Goal: Browse casually: Explore the website without a specific task or goal

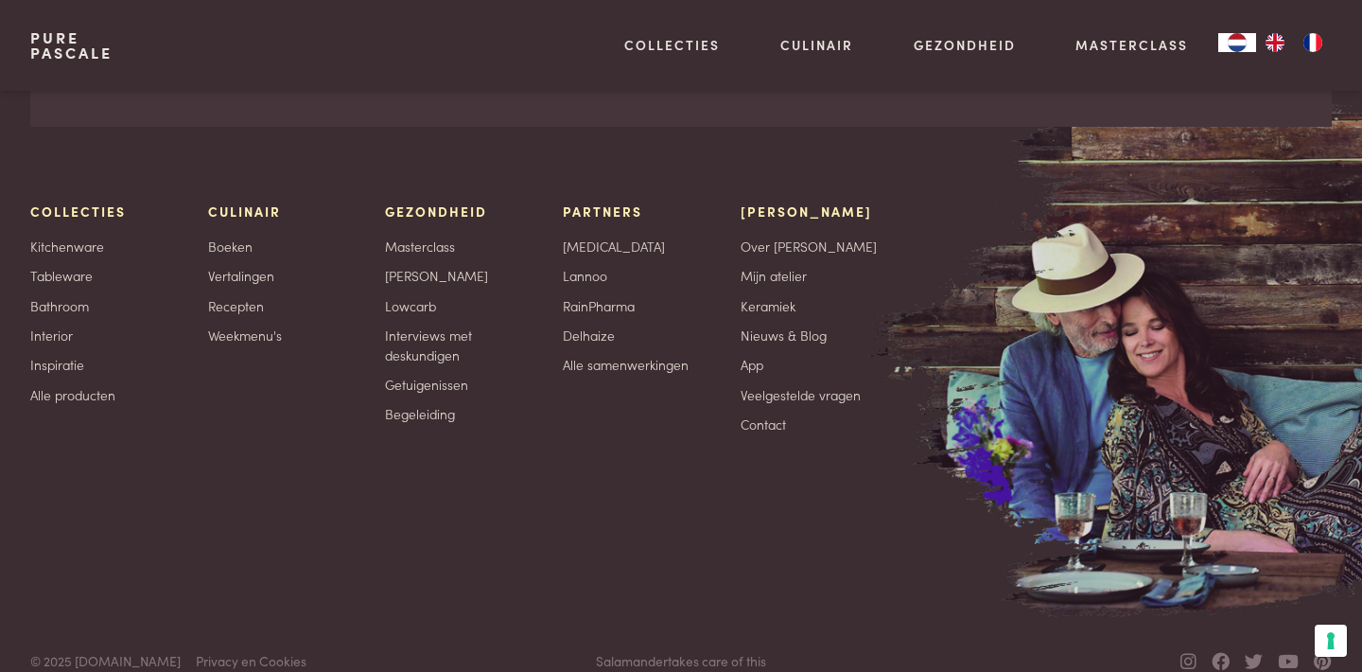
scroll to position [3389, 0]
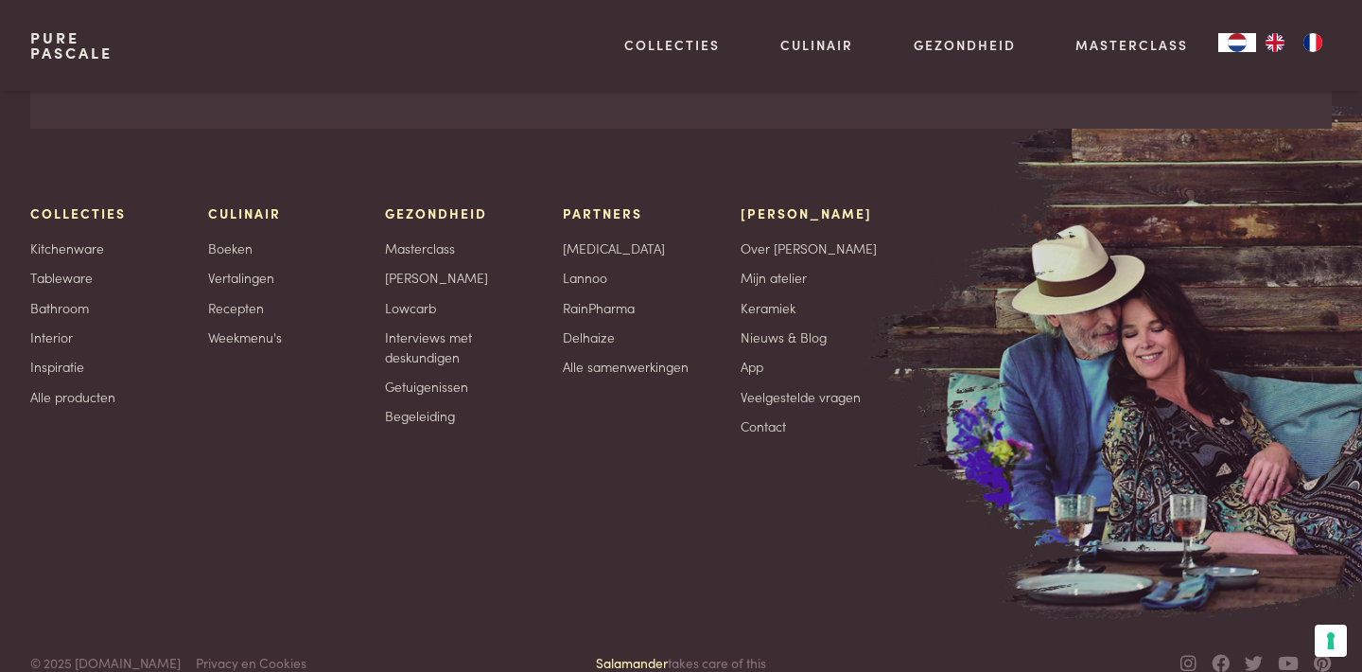
click at [638, 653] on link "Salamander" at bounding box center [632, 662] width 72 height 19
click at [780, 298] on link "Keramiek" at bounding box center [768, 308] width 55 height 20
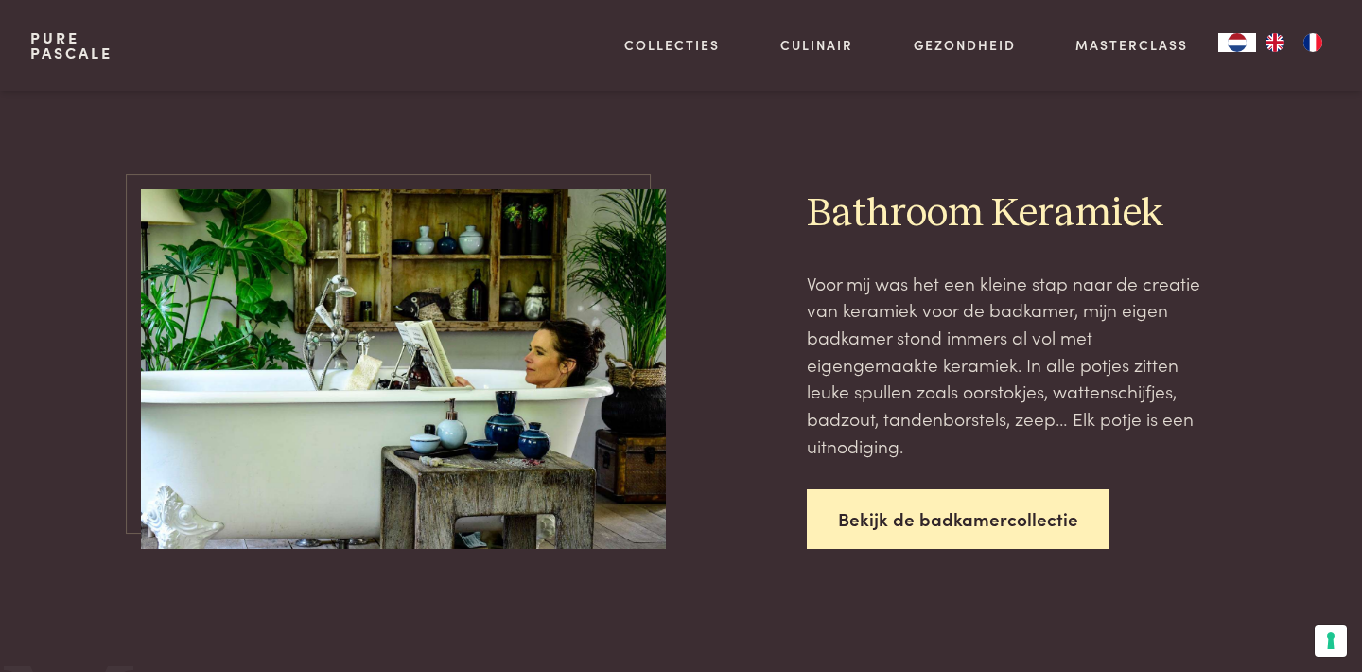
click at [899, 489] on link "Bekijk de badkamercollectie" at bounding box center [958, 519] width 303 height 60
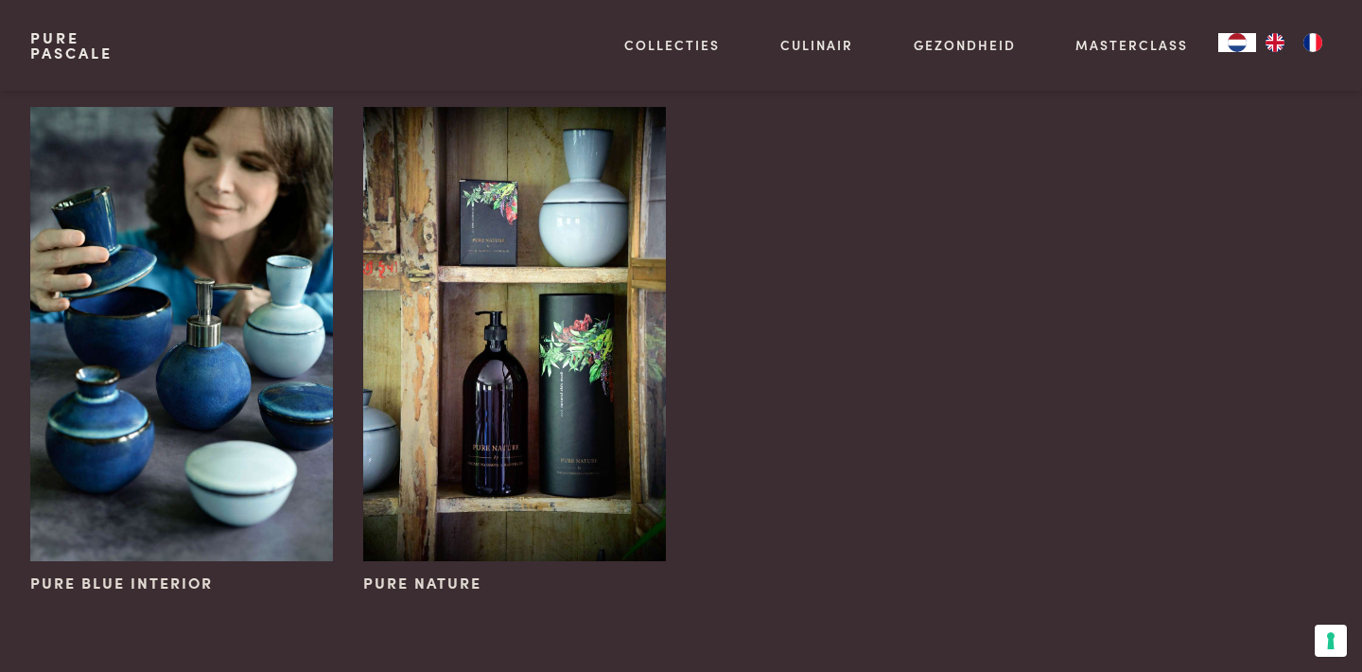
scroll to position [139, 0]
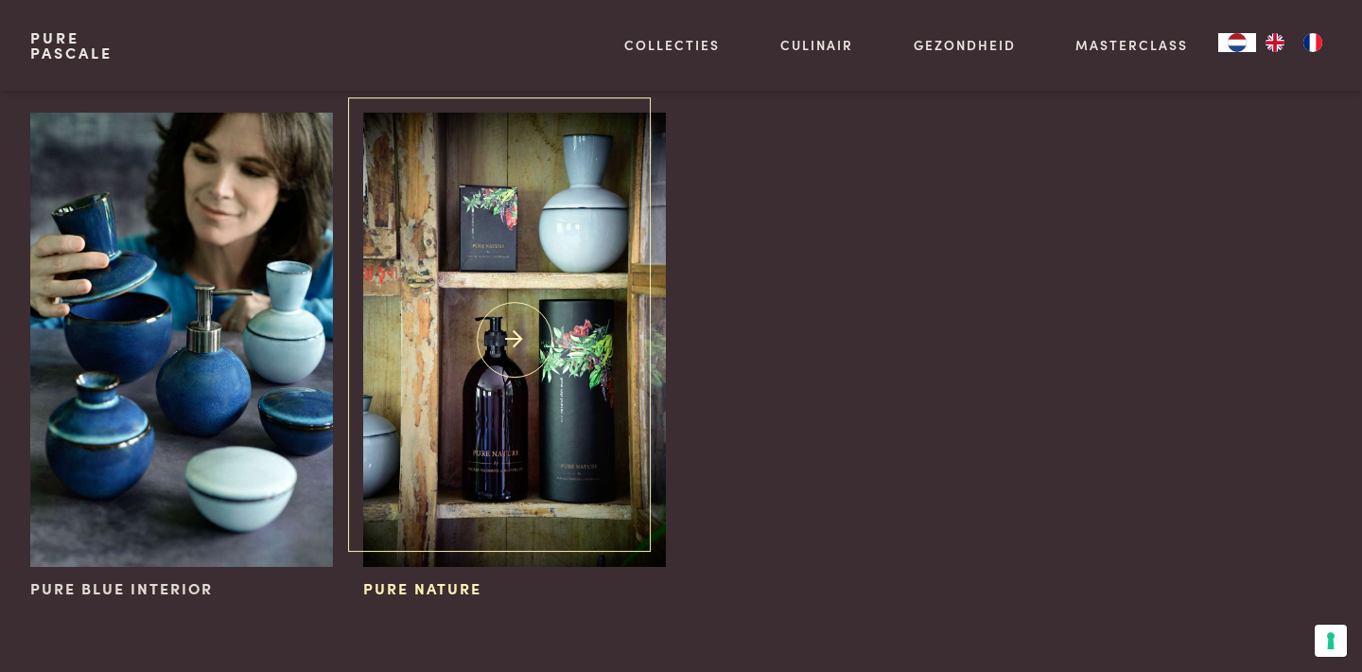
click at [545, 315] on img at bounding box center [514, 340] width 303 height 454
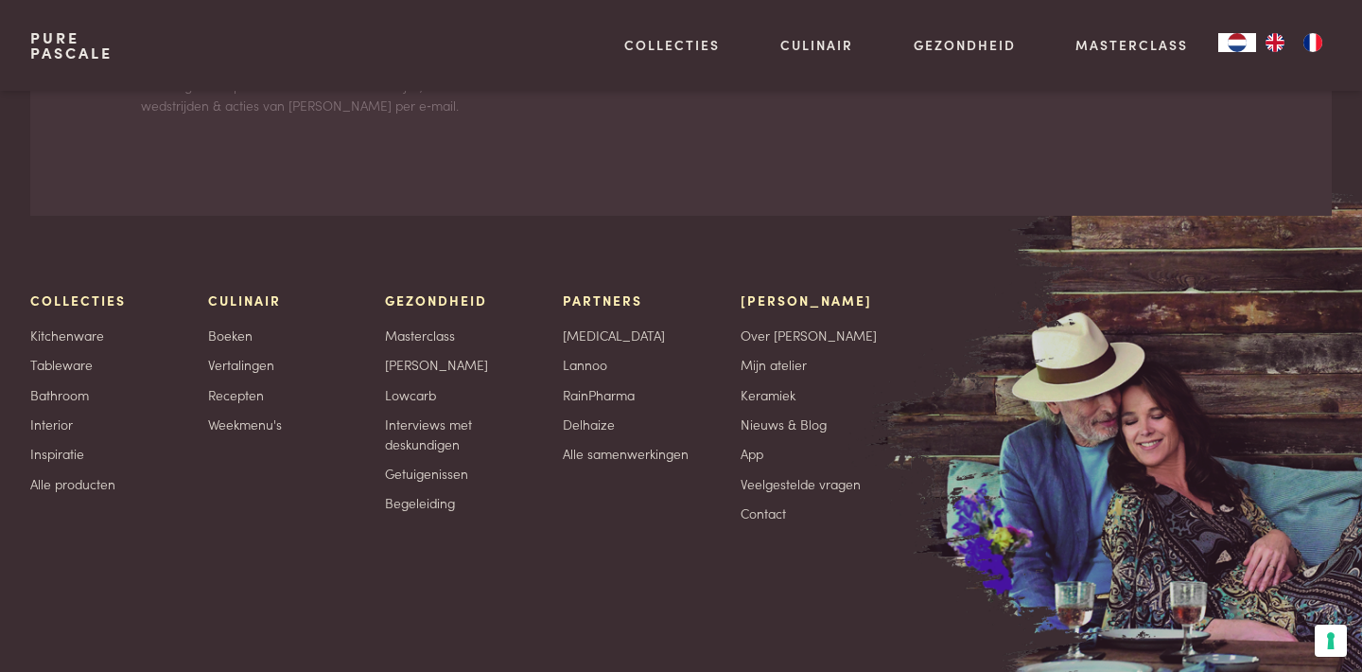
scroll to position [5062, 0]
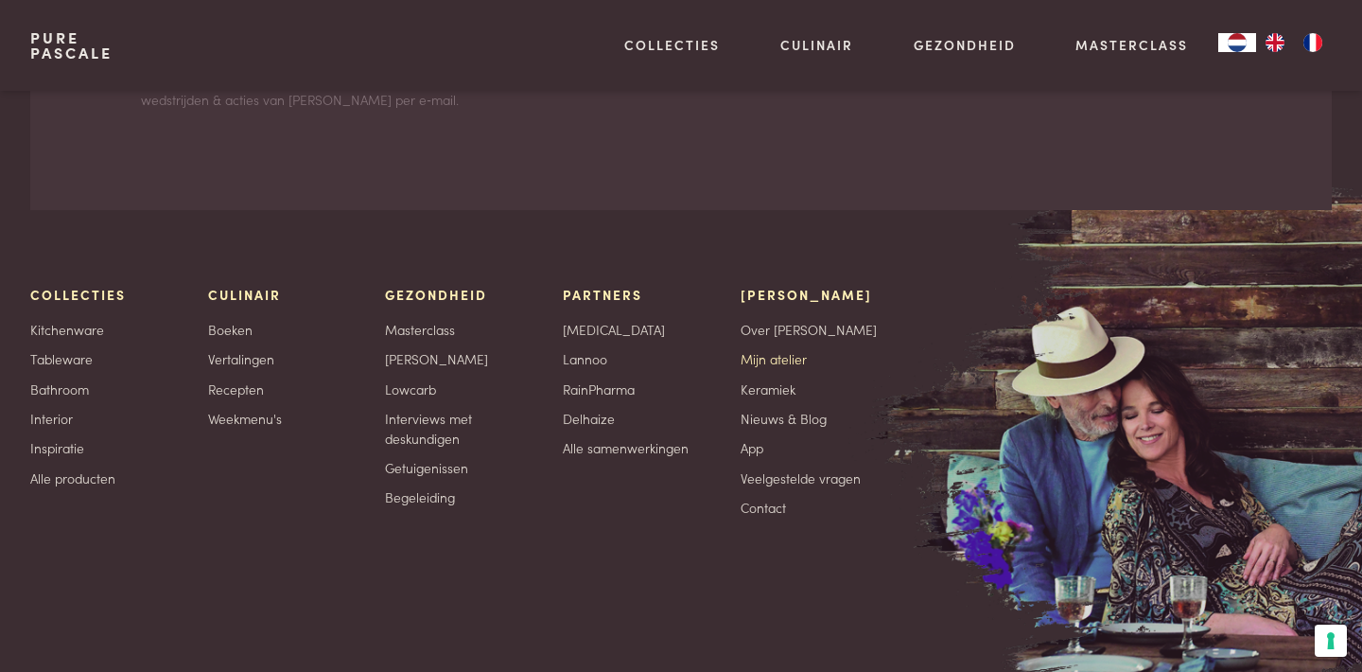
click at [776, 349] on link "Mijn atelier" at bounding box center [774, 359] width 66 height 20
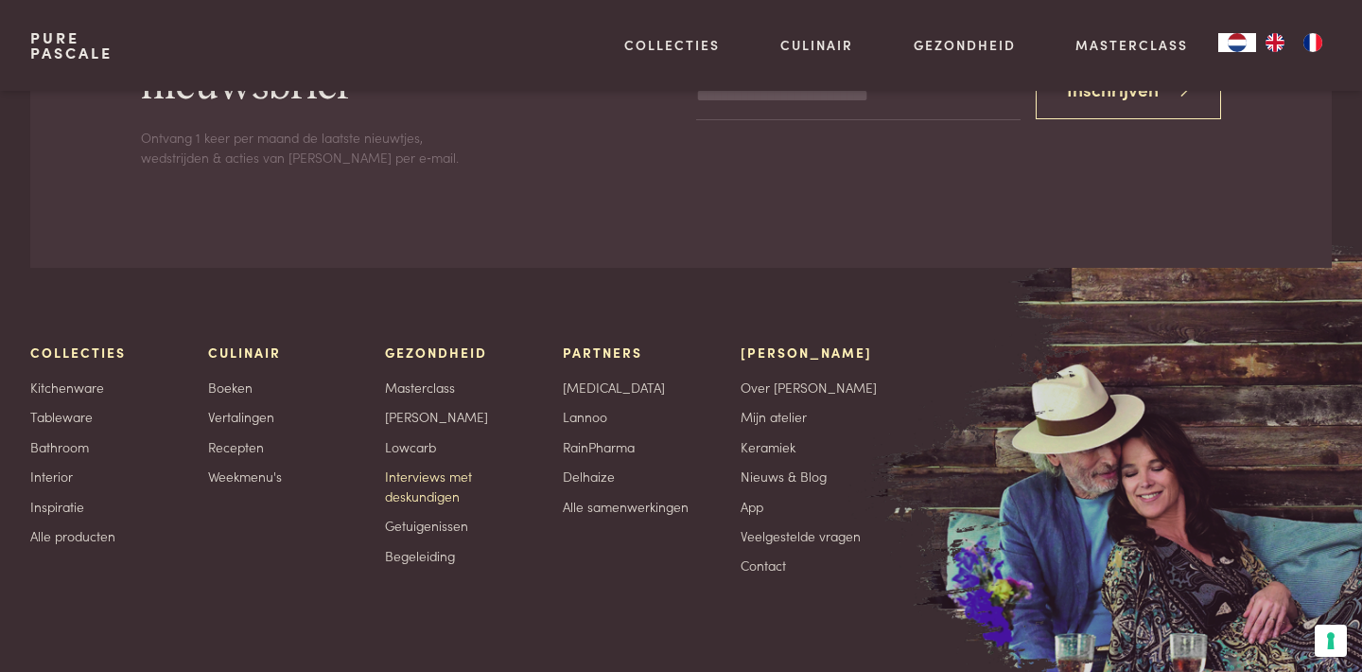
click at [429, 466] on link "Interviews met deskundigen" at bounding box center [459, 485] width 148 height 39
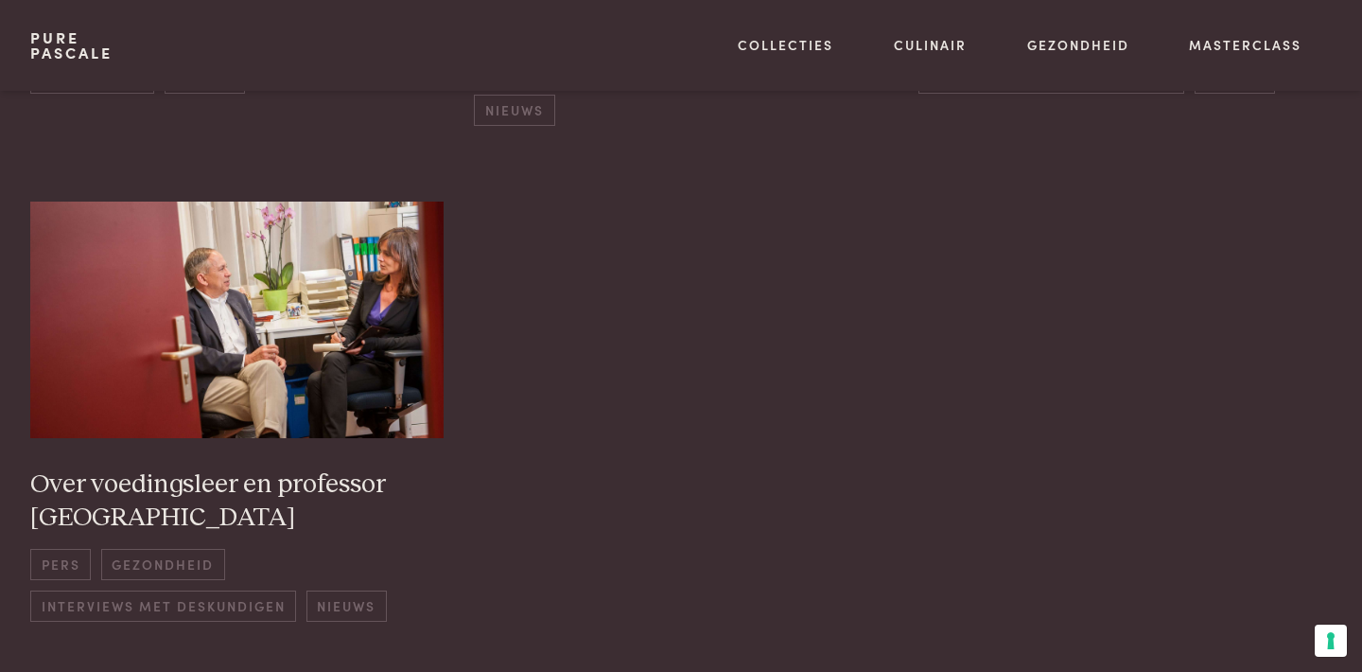
scroll to position [1383, 0]
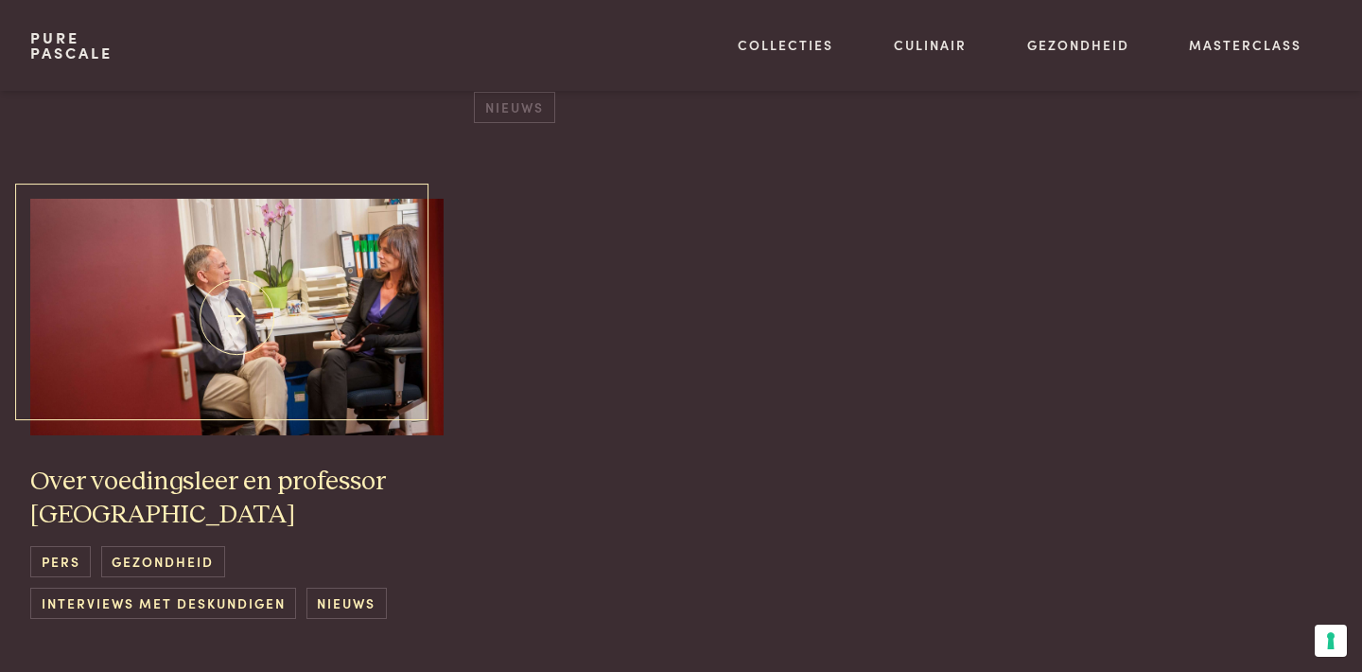
click at [320, 465] on h3 "Over voedingsleer en professor [GEOGRAPHIC_DATA]" at bounding box center [237, 497] width 414 height 65
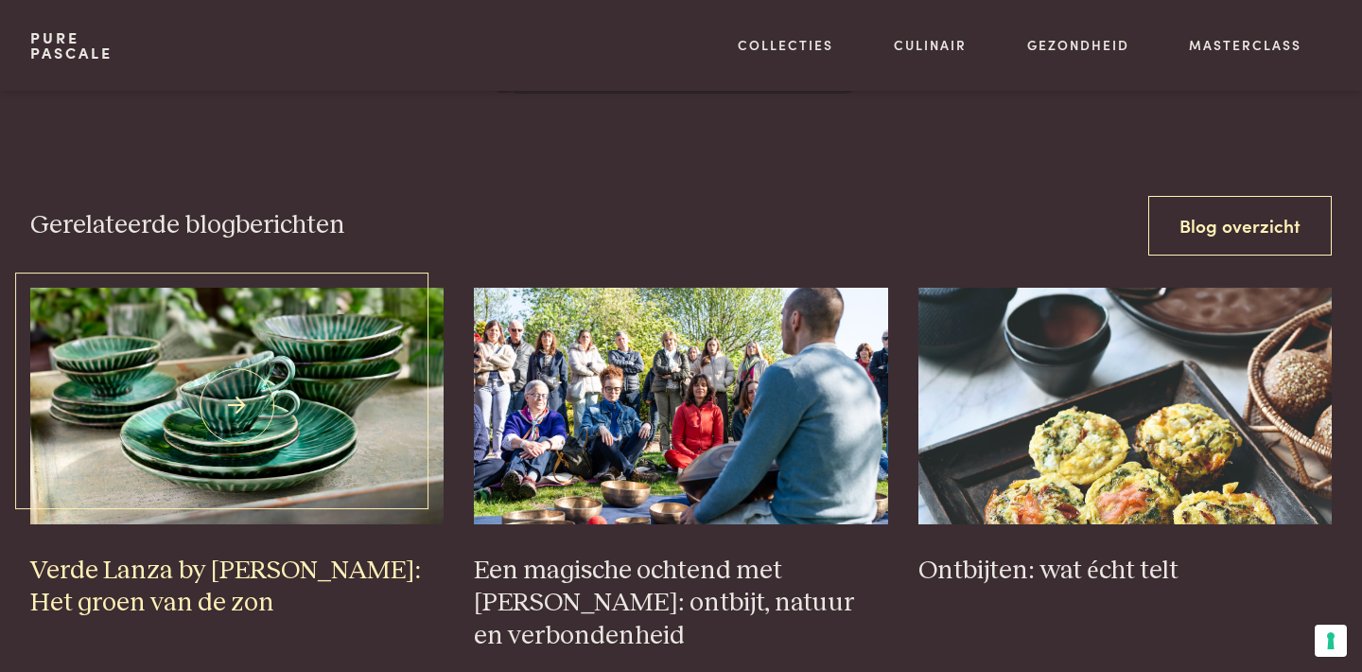
scroll to position [3821, 0]
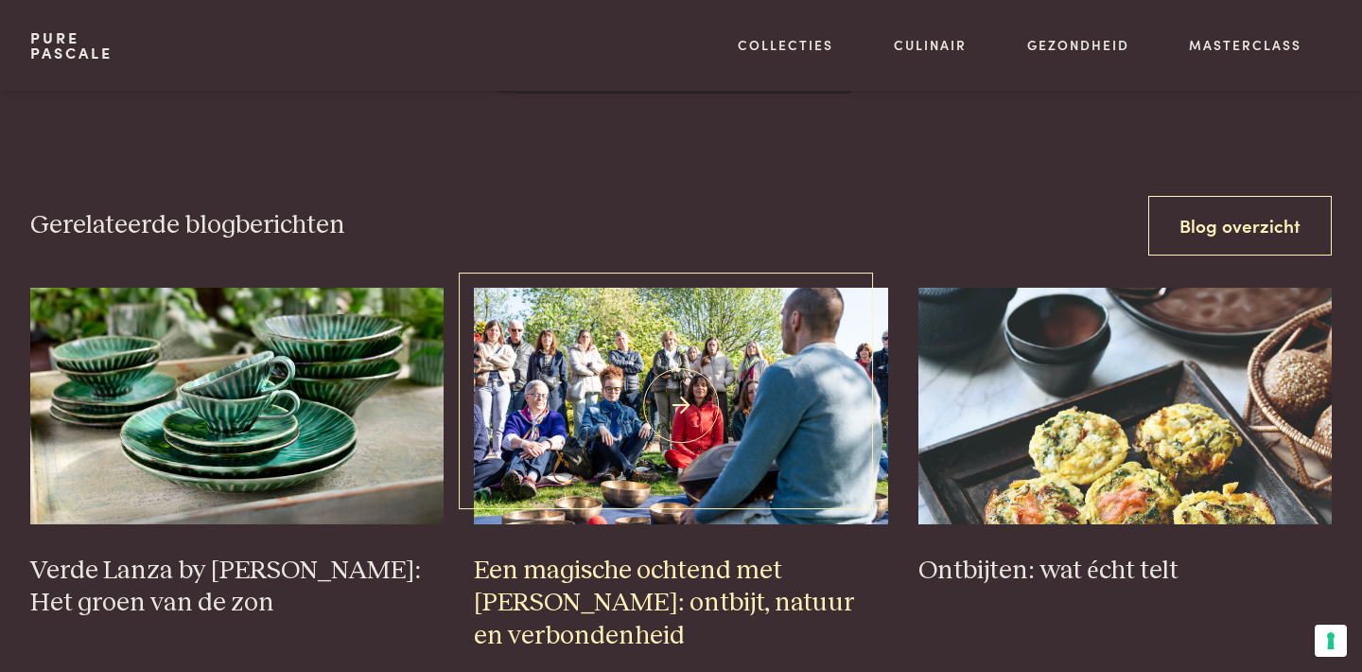
click at [560, 416] on img at bounding box center [681, 406] width 414 height 236
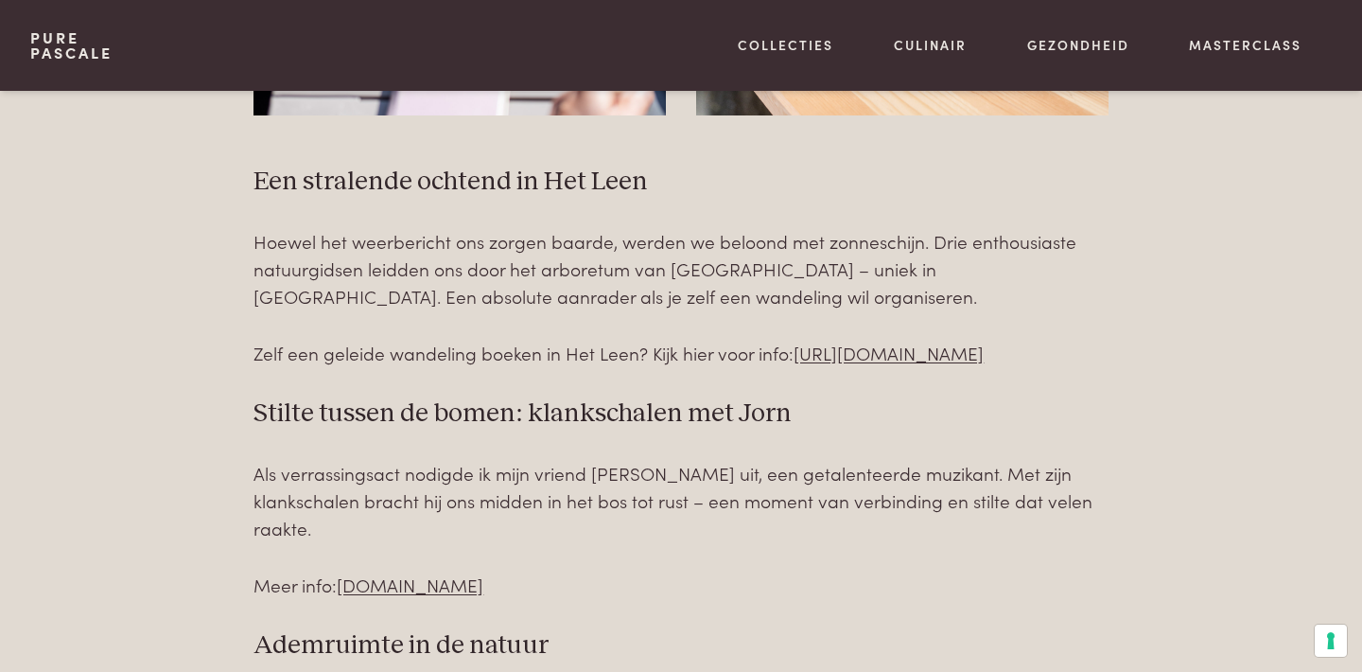
scroll to position [2242, 0]
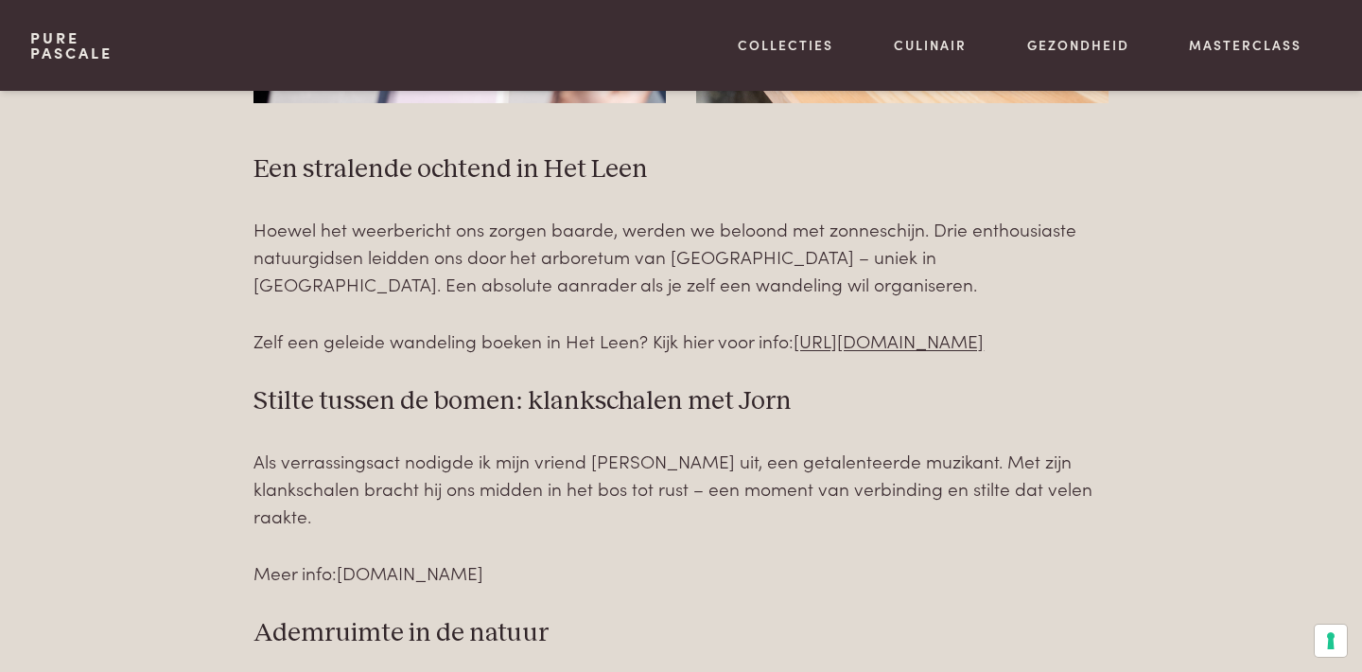
click at [430, 559] on link "[DOMAIN_NAME]" at bounding box center [410, 572] width 147 height 26
